Goal: Task Accomplishment & Management: Use online tool/utility

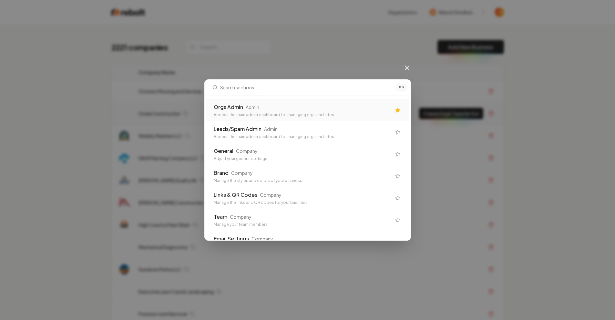
click at [280, 110] on div "Orgs Admin Admin" at bounding box center [303, 107] width 178 height 8
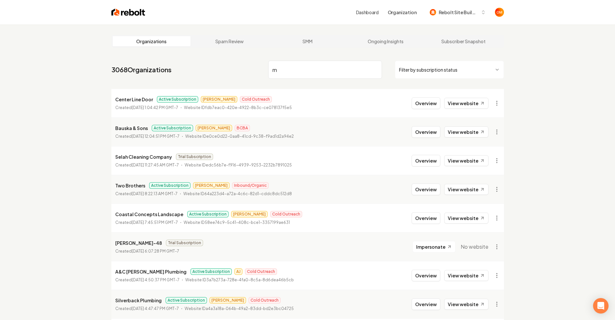
type input "r"
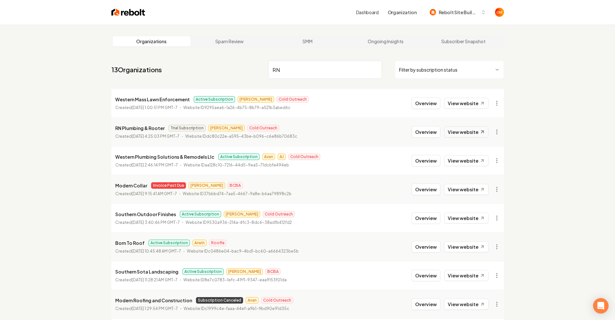
type input "RN"
click at [463, 132] on link "View website" at bounding box center [466, 132] width 44 height 11
click at [500, 131] on html "Dashboard Organization Rebolt Site Builder Organizations Spam Review SMM Ongoin…" at bounding box center [310, 160] width 620 height 320
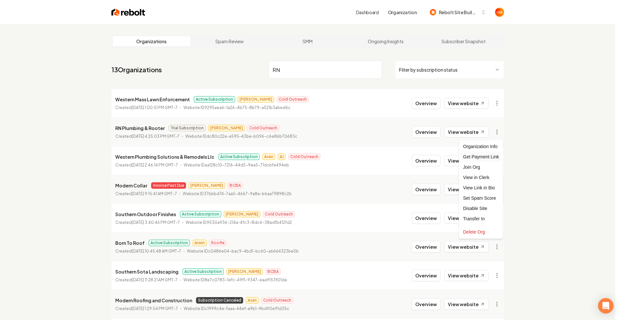
click at [484, 156] on div "Get Payment Link" at bounding box center [480, 157] width 41 height 10
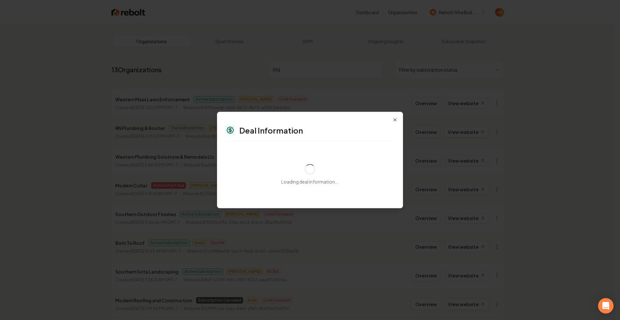
select select "**********"
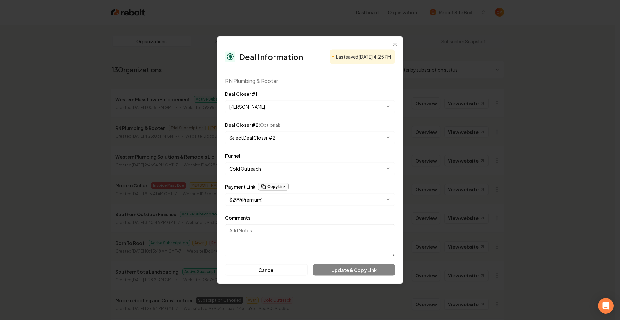
click at [274, 185] on button "Copy Link" at bounding box center [273, 187] width 31 height 8
click at [273, 184] on button "Copy Link" at bounding box center [273, 187] width 31 height 8
